Goal: Task Accomplishment & Management: Use online tool/utility

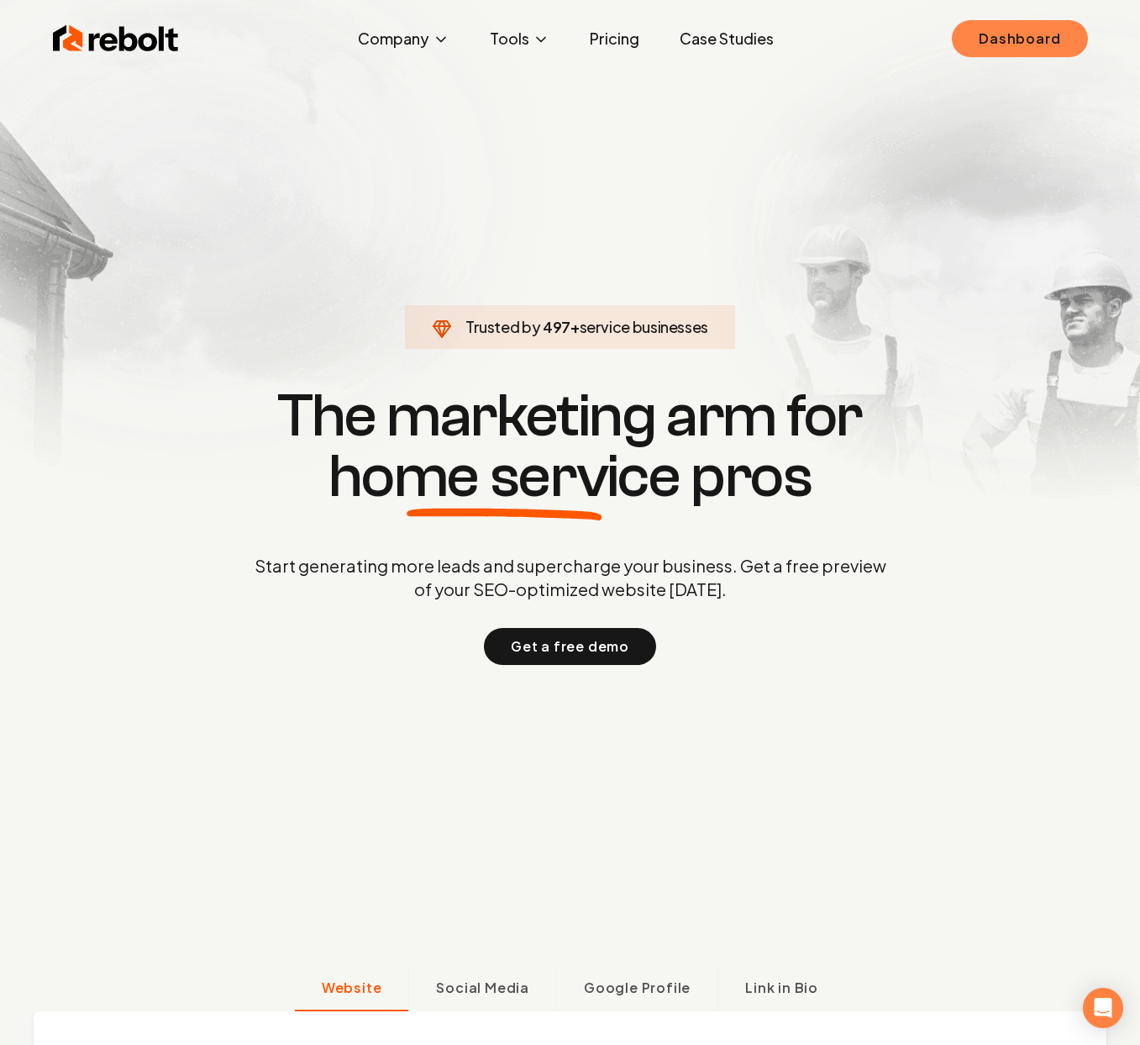
click at [1041, 28] on link "Dashboard" at bounding box center [1019, 38] width 135 height 37
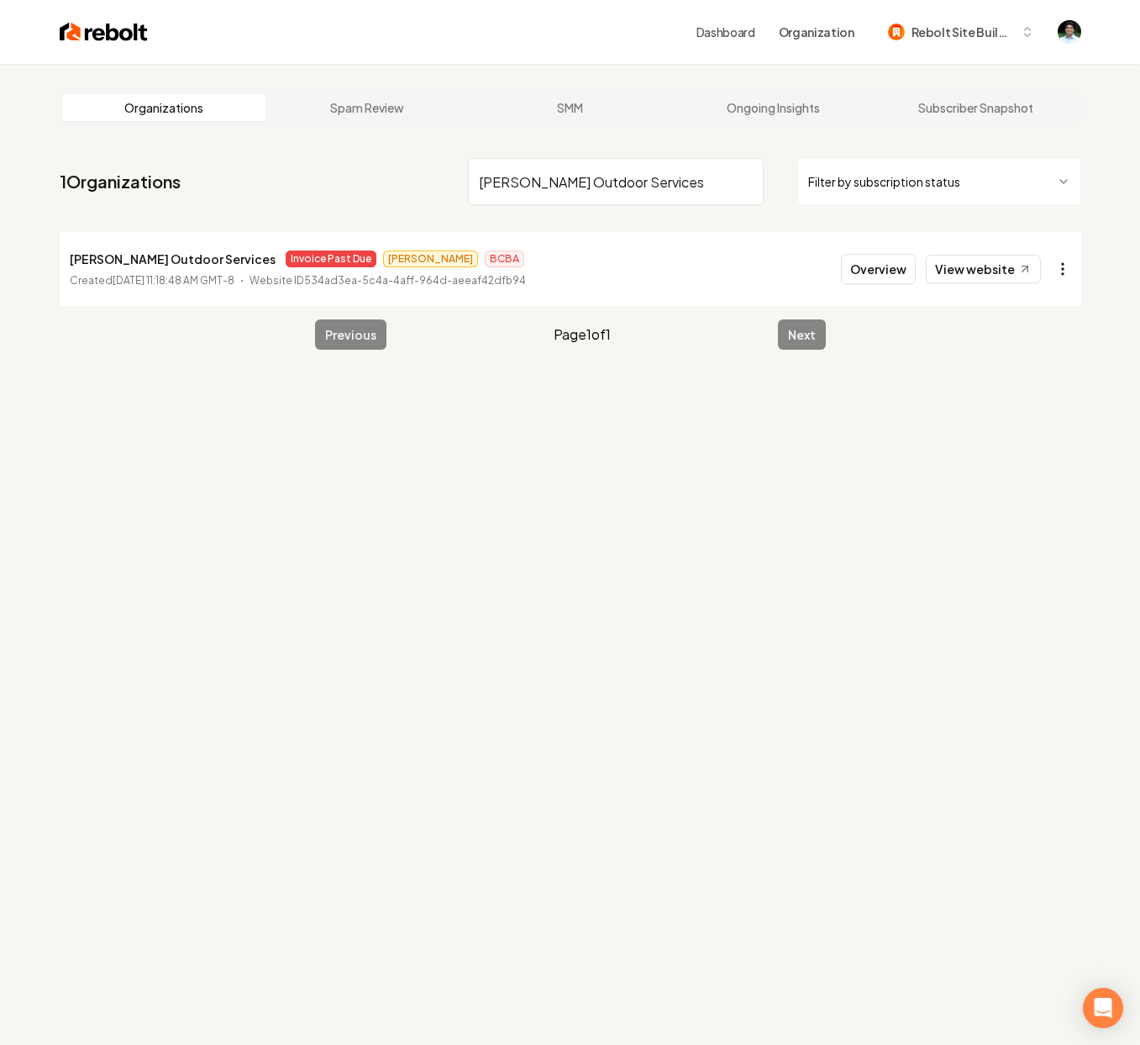
type input "[PERSON_NAME] Outdoor Services"
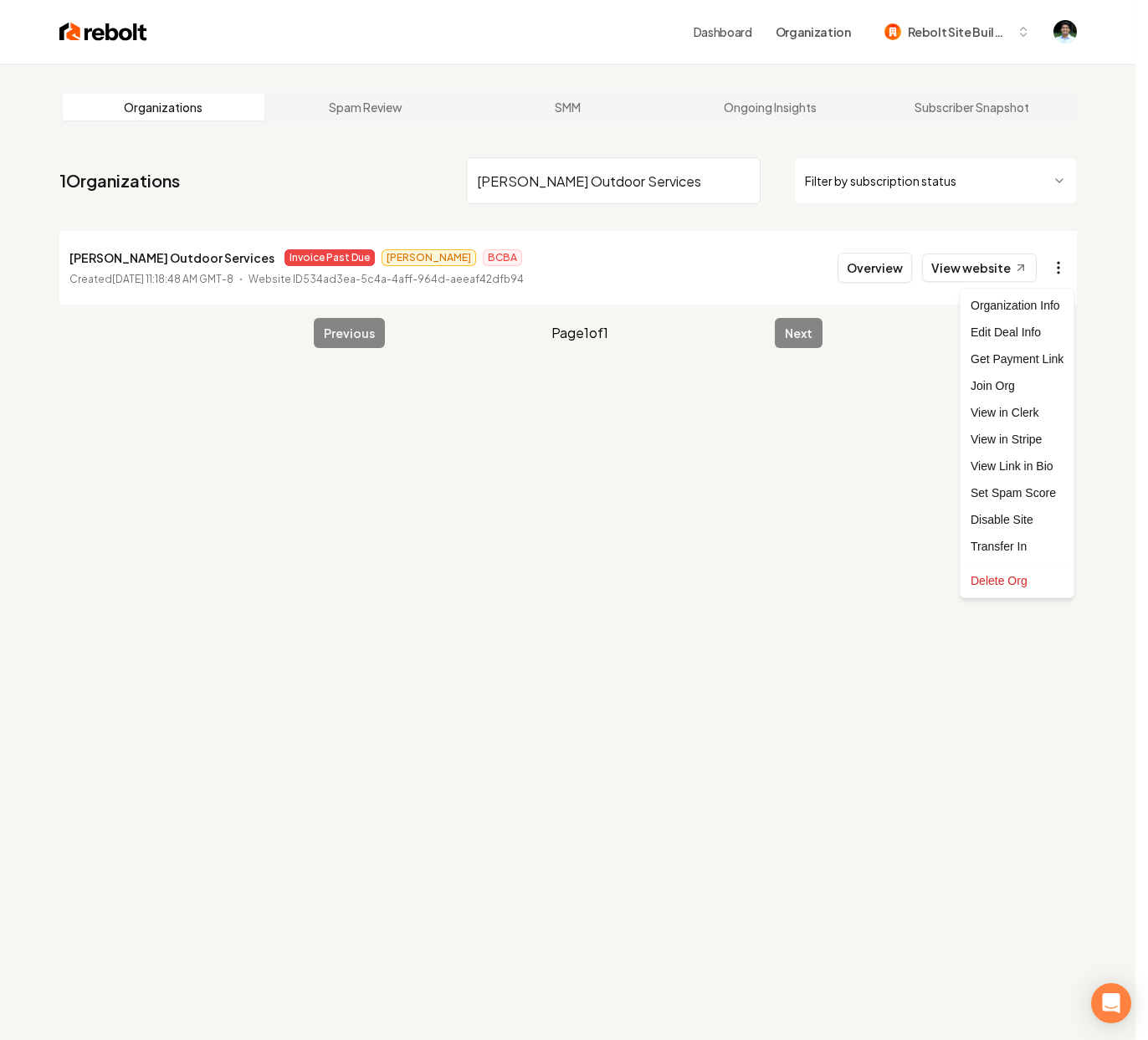
click at [1051, 265] on html "Dashboard Organization Rebolt Site Builder Organizations Spam Review SMM Ongoin…" at bounding box center [574, 520] width 1148 height 1040
click at [1026, 448] on link "View in Stripe" at bounding box center [1017, 439] width 107 height 27
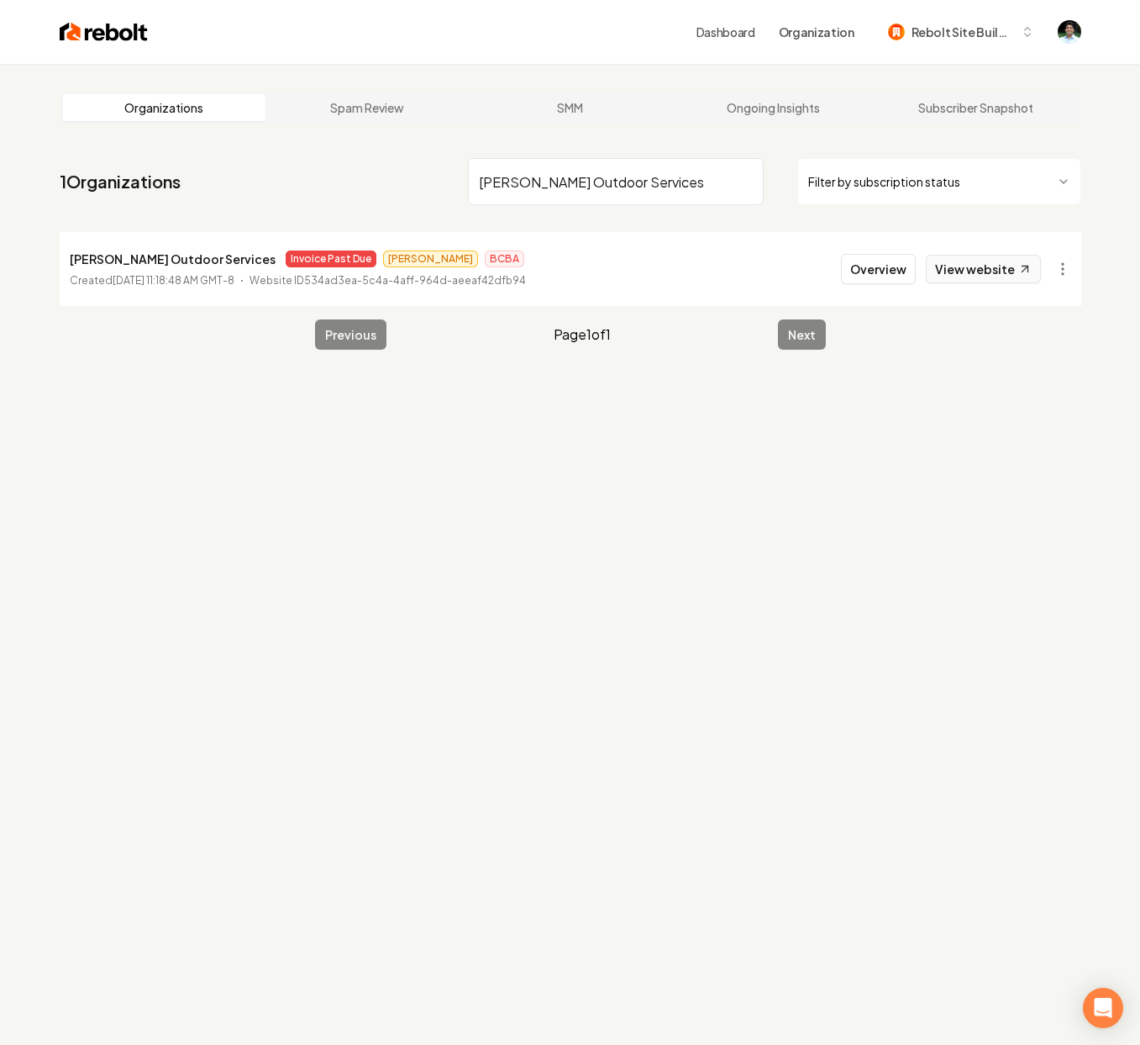
click at [975, 262] on link "View website" at bounding box center [983, 269] width 115 height 29
